Goal: Check status: Check status

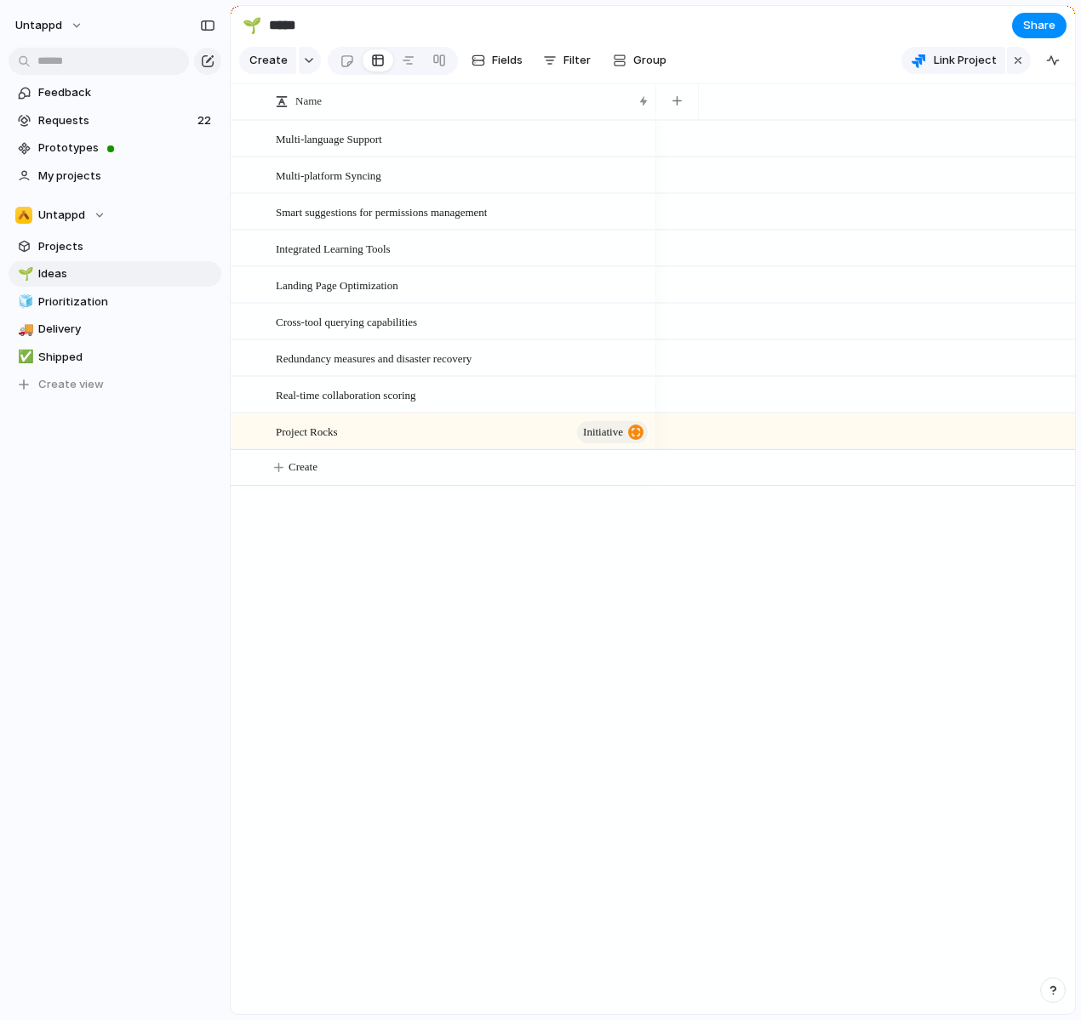
click at [657, 581] on div at bounding box center [865, 567] width 419 height 894
